Goal: Answer question/provide support

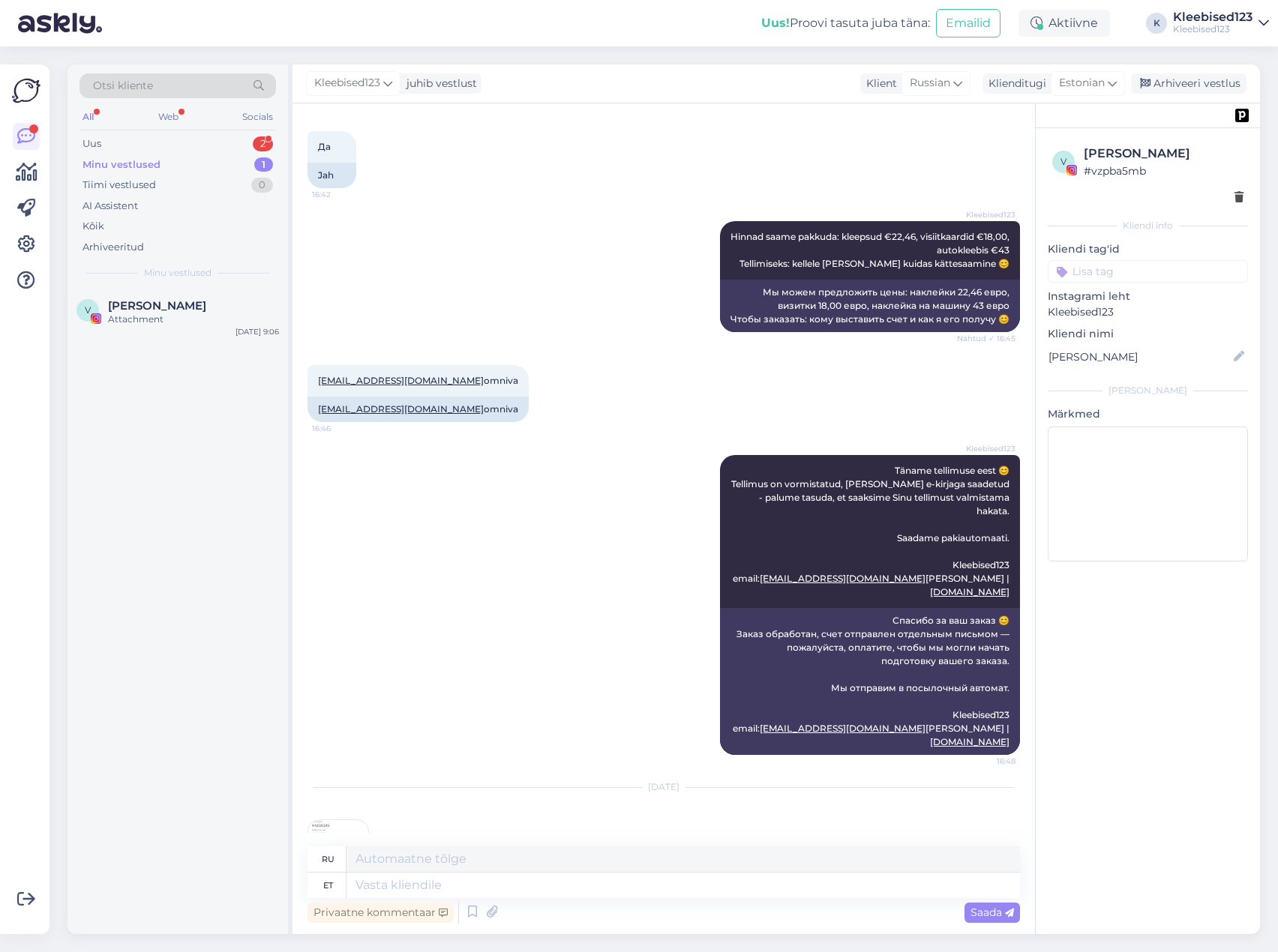
scroll to position [11550, 0]
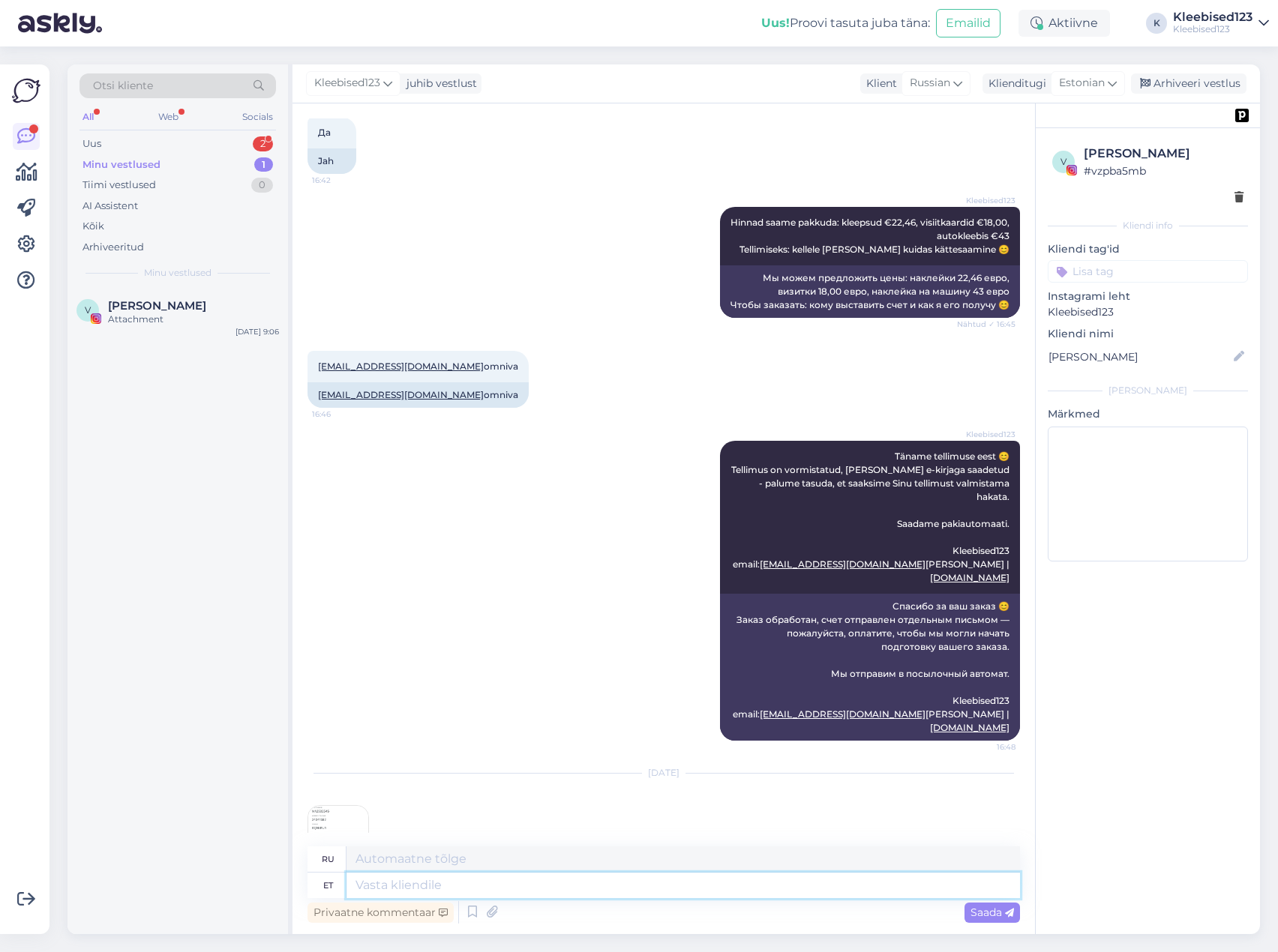
click at [429, 890] on textarea at bounding box center [683, 885] width 674 height 25
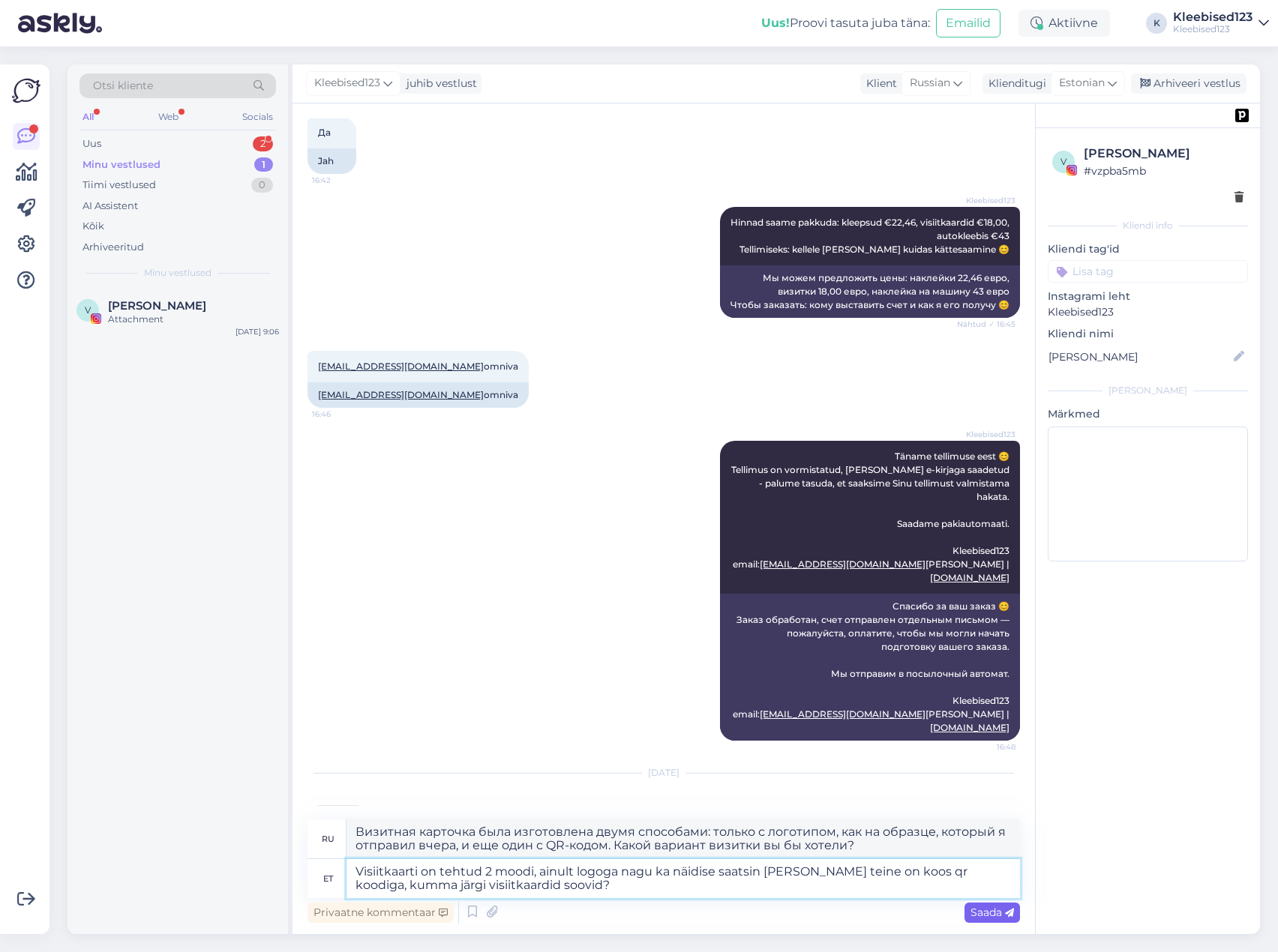
type textarea "Visiitkaarti on tehtud 2 moodi, ainult logoga nagu ka näidise saatsin [PERSON_N…"
click at [979, 912] on span "Saada" at bounding box center [992, 913] width 44 height 14
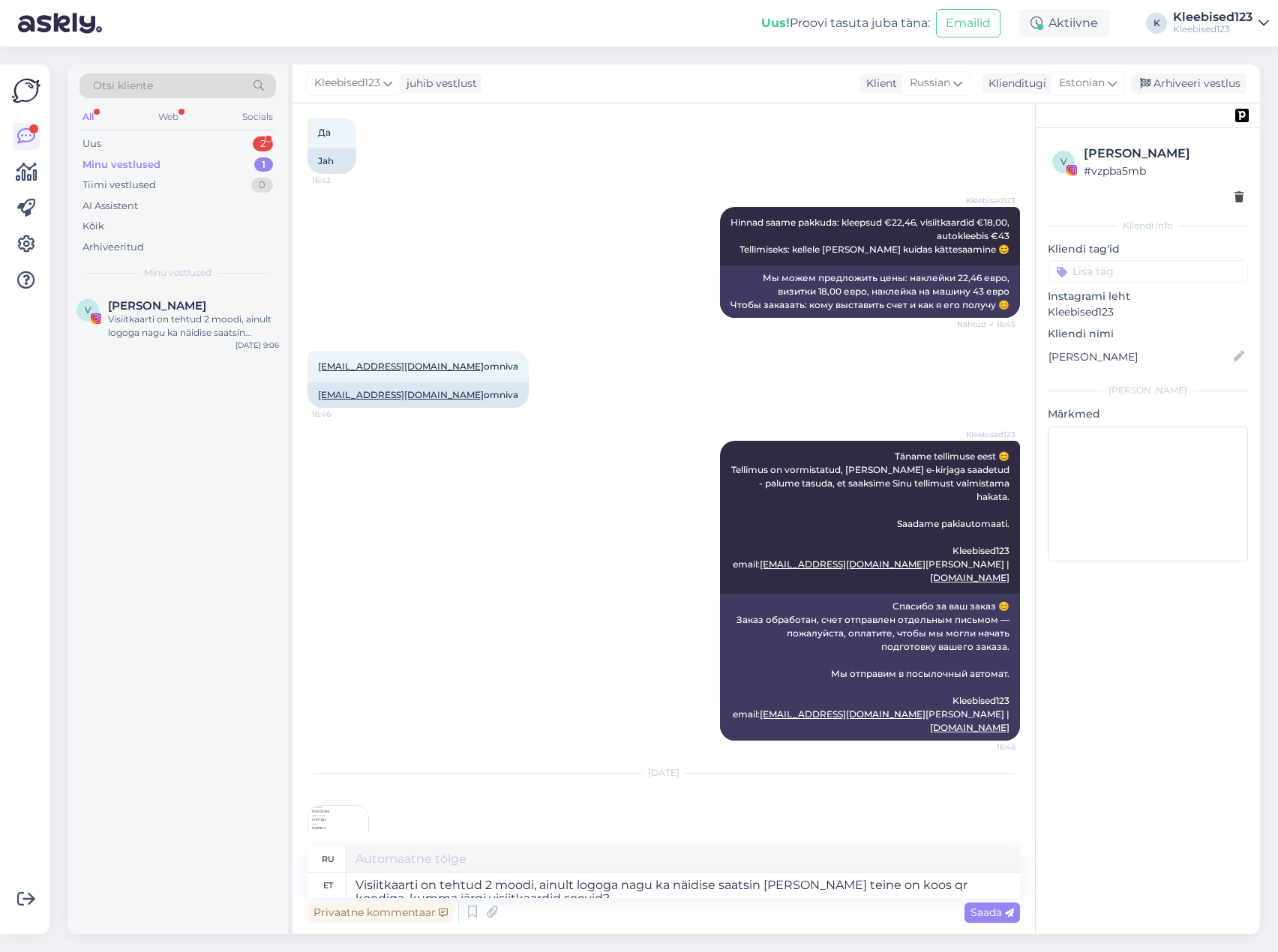
scroll to position [11707, 0]
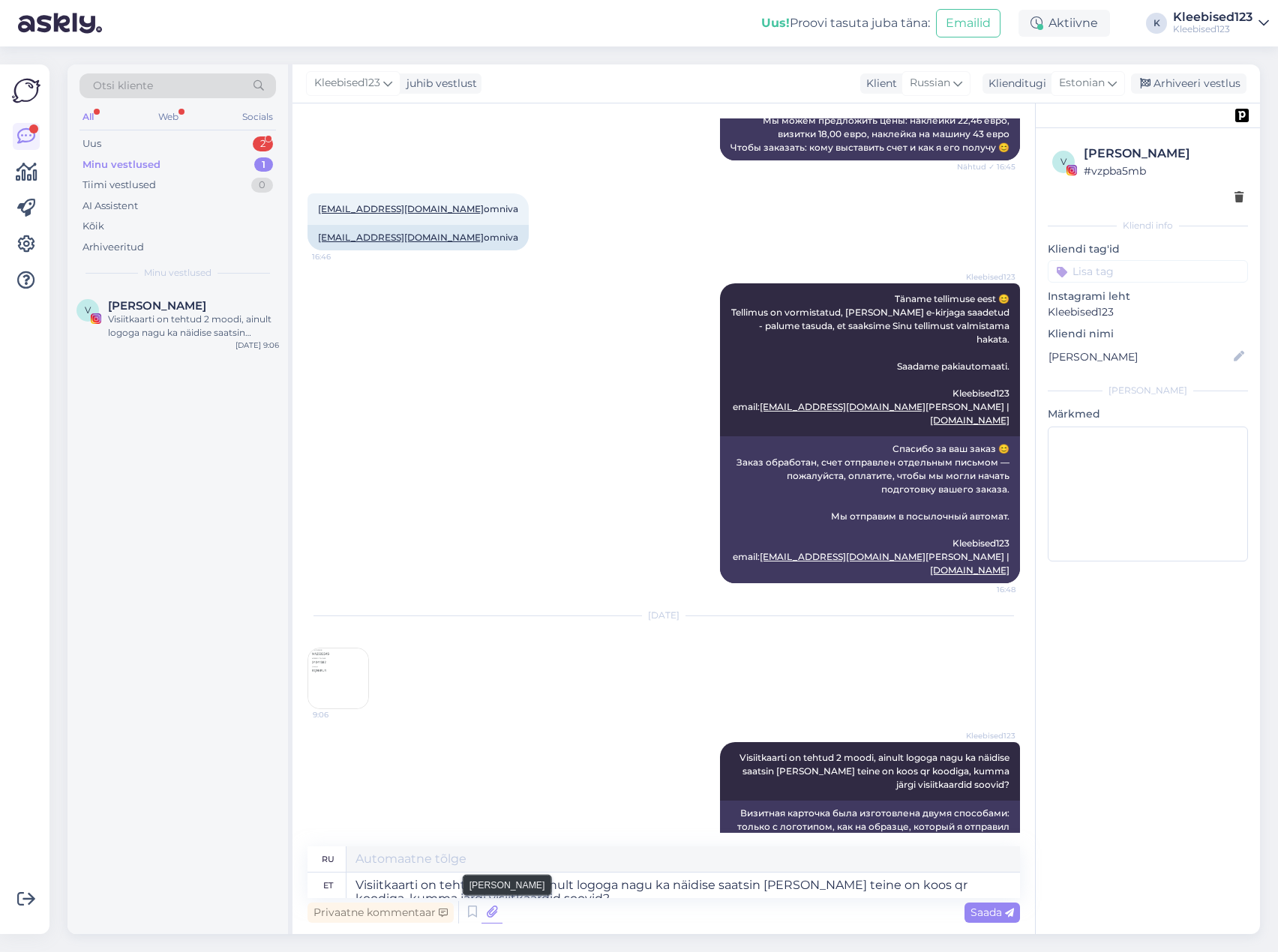
click at [488, 914] on icon at bounding box center [492, 912] width 21 height 22
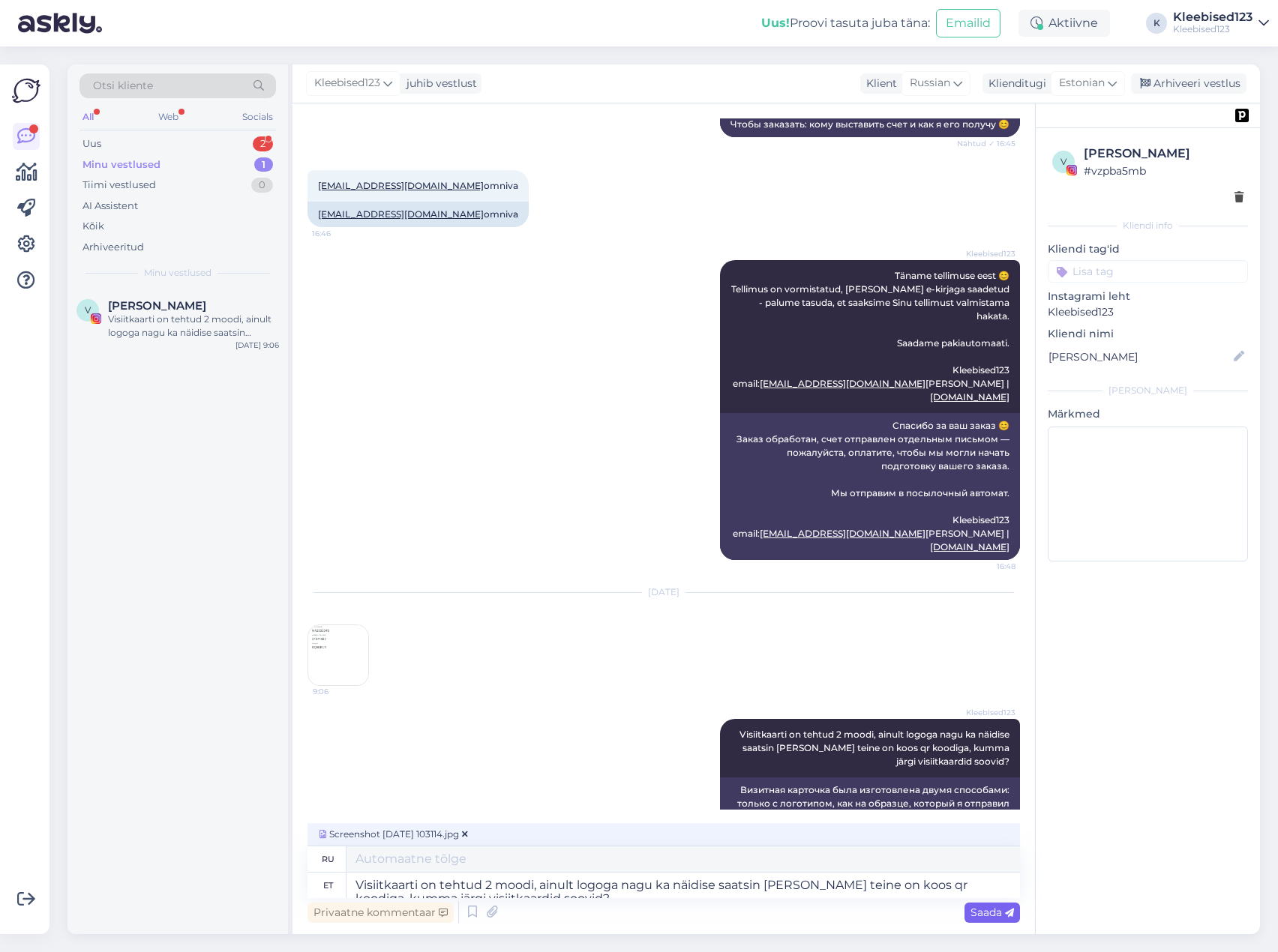
click at [985, 910] on span "Saada" at bounding box center [992, 913] width 44 height 14
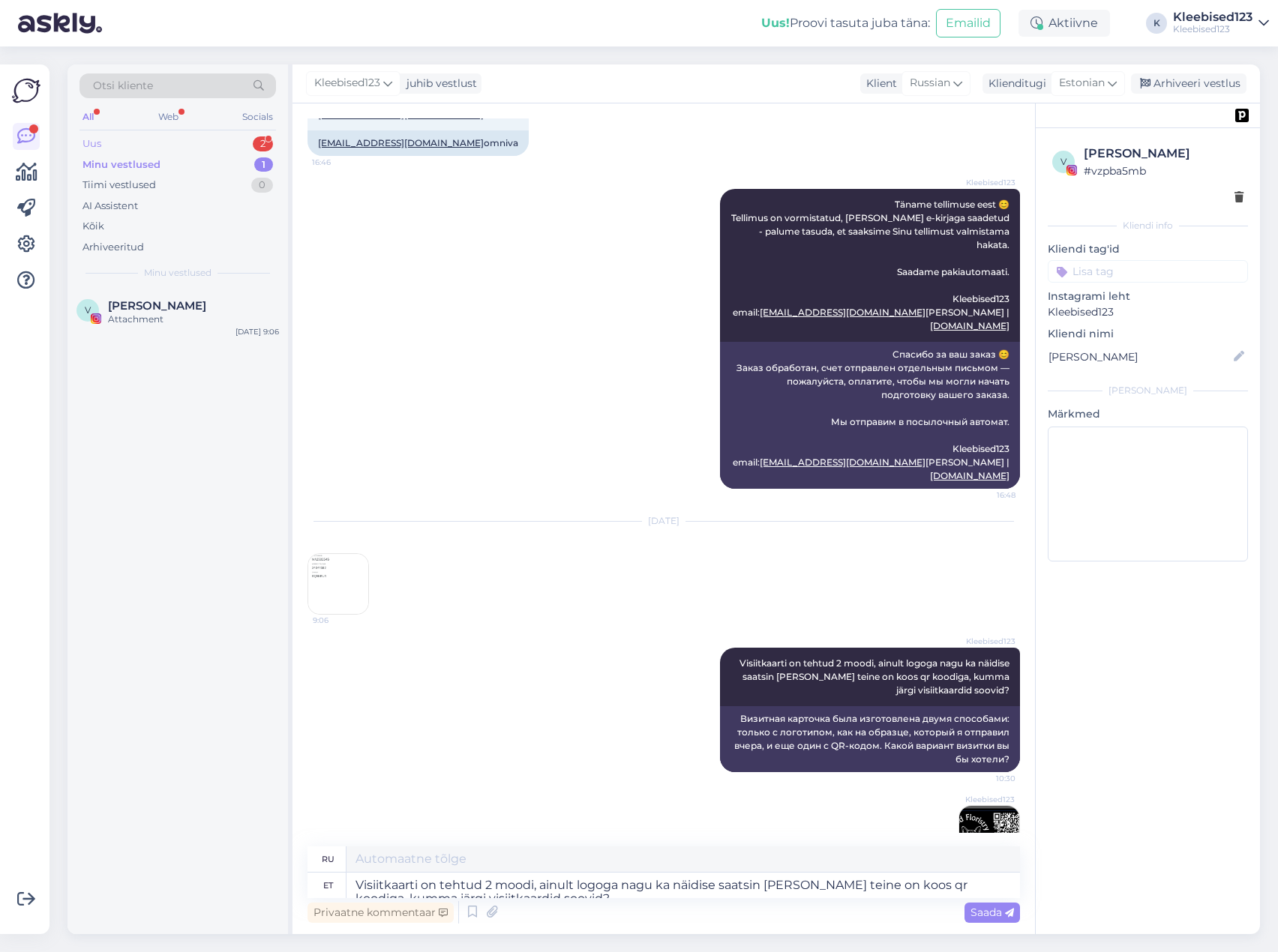
click at [108, 140] on div "Uus 2" at bounding box center [178, 144] width 197 height 21
drag, startPoint x: 141, startPoint y: 382, endPoint x: 154, endPoint y: 378, distance: 13.6
click at [142, 382] on div "Kas saaksin osta?" at bounding box center [194, 387] width 171 height 14
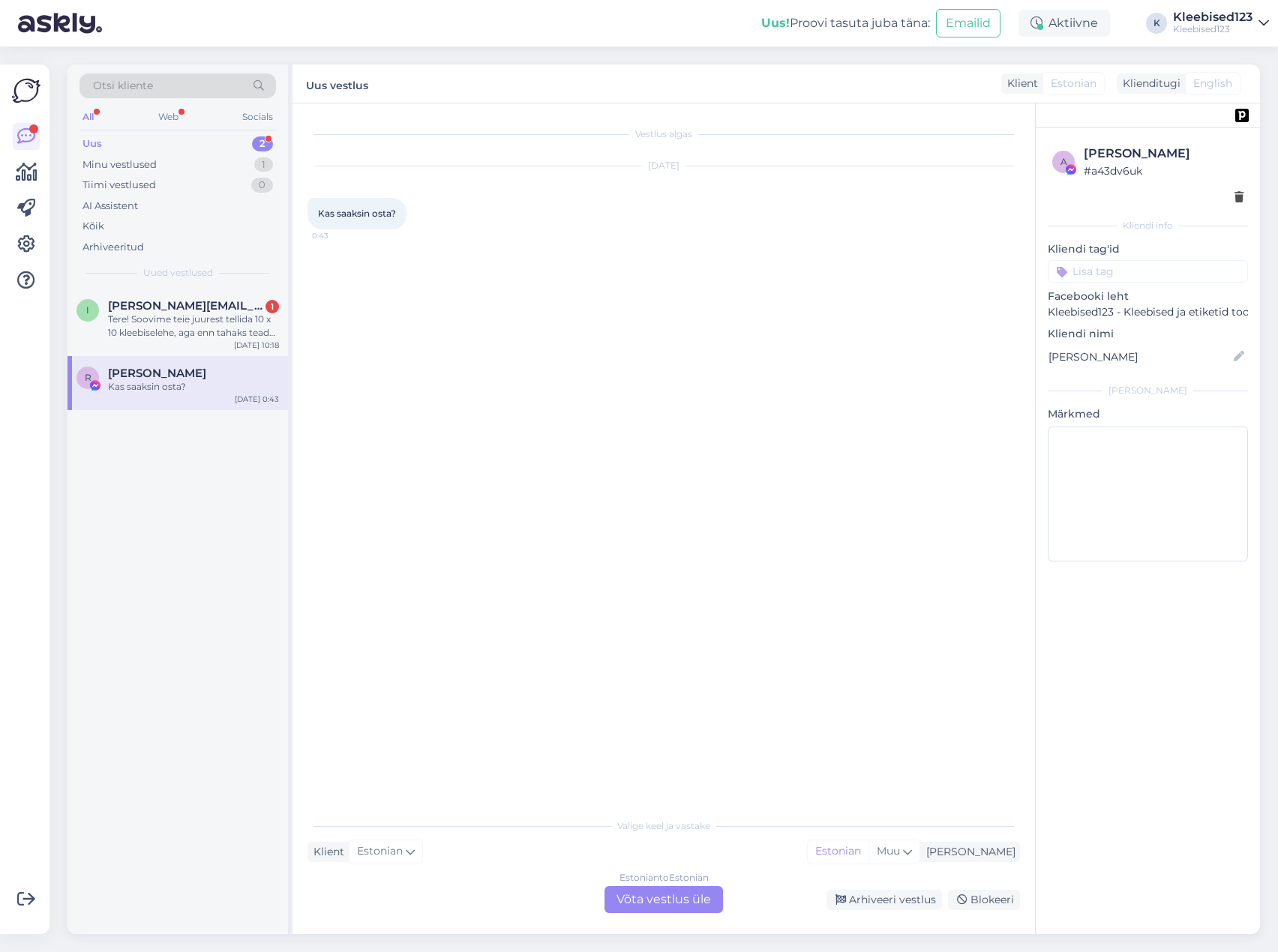
scroll to position [0, 0]
click at [896, 894] on div "Arhiveeri vestlus" at bounding box center [884, 900] width 115 height 20
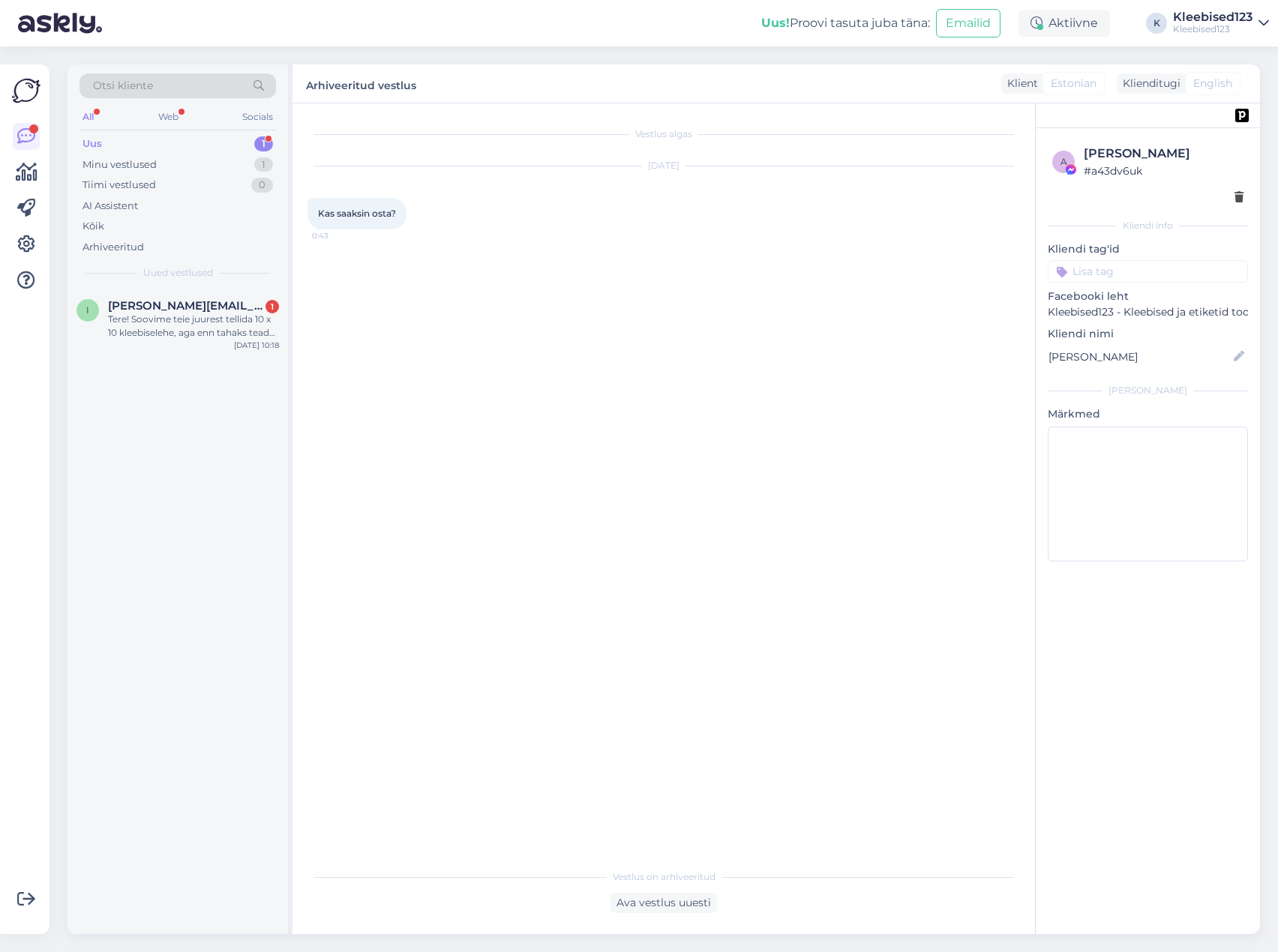
click at [157, 147] on div "Uus 1" at bounding box center [178, 144] width 197 height 21
click at [182, 323] on div "Tere! Soovime teie juurest tellida 10 x 10 kleebiselehe, aga enn tahaks teada, …" at bounding box center [194, 326] width 171 height 27
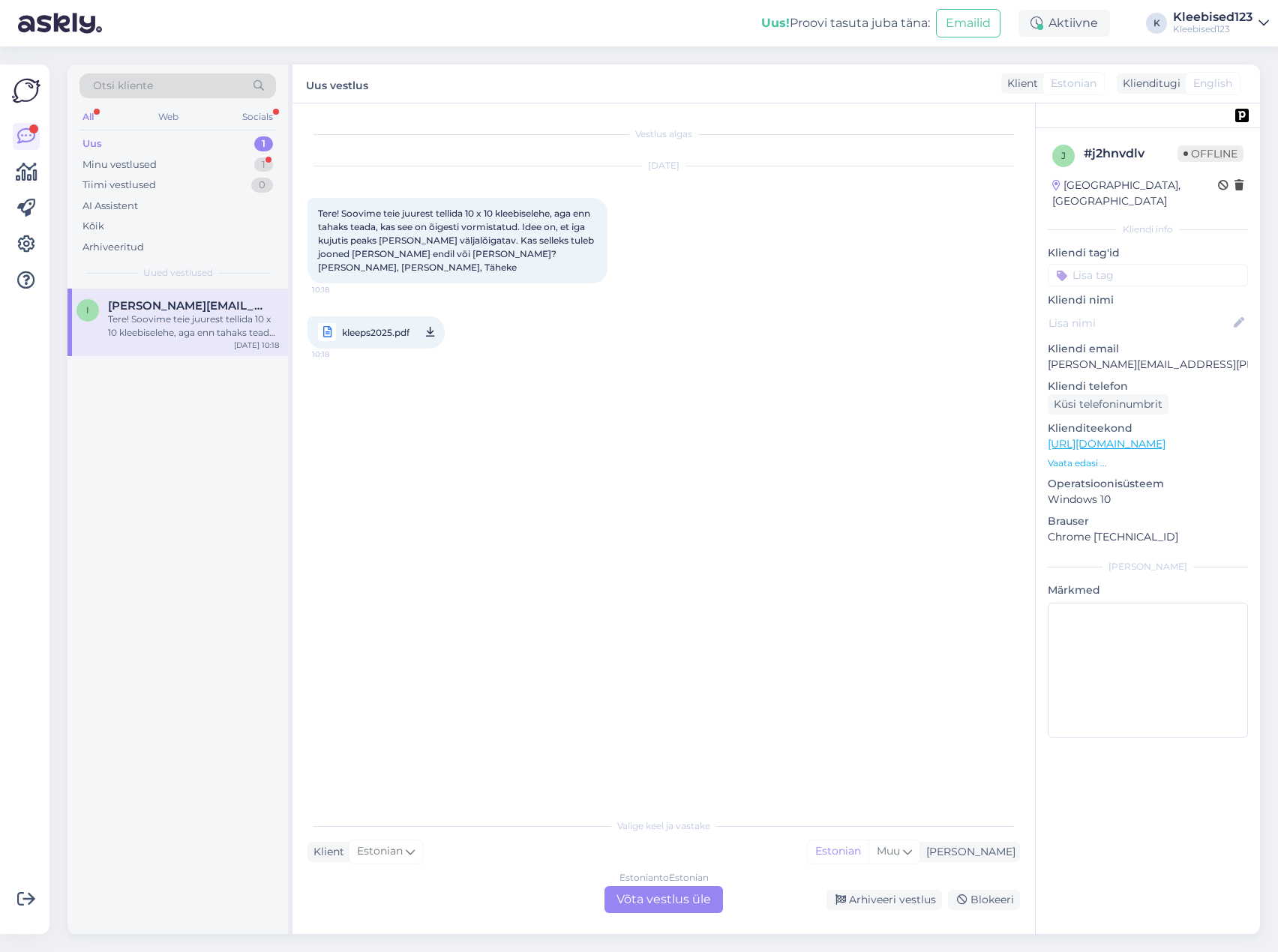
click at [389, 332] on span "kleeps2025.pdf" at bounding box center [376, 332] width 68 height 18
drag, startPoint x: 1180, startPoint y: 344, endPoint x: 1044, endPoint y: 344, distance: 136.0
click at [1044, 344] on div "j # j2hnvdlv Offline [GEOGRAPHIC_DATA], [GEOGRAPHIC_DATA] Kliendi info Kliendi …" at bounding box center [1148, 444] width 224 height 632
copy p "[PERSON_NAME][EMAIL_ADDRESS][PERSON_NAME][DOMAIN_NAME]"
